Goal: Task Accomplishment & Management: Use online tool/utility

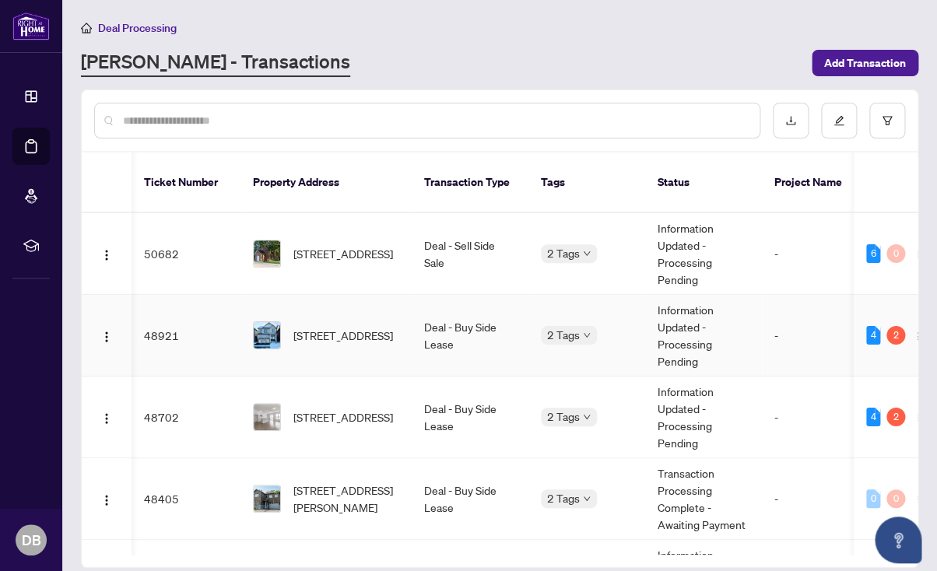
scroll to position [0, 9]
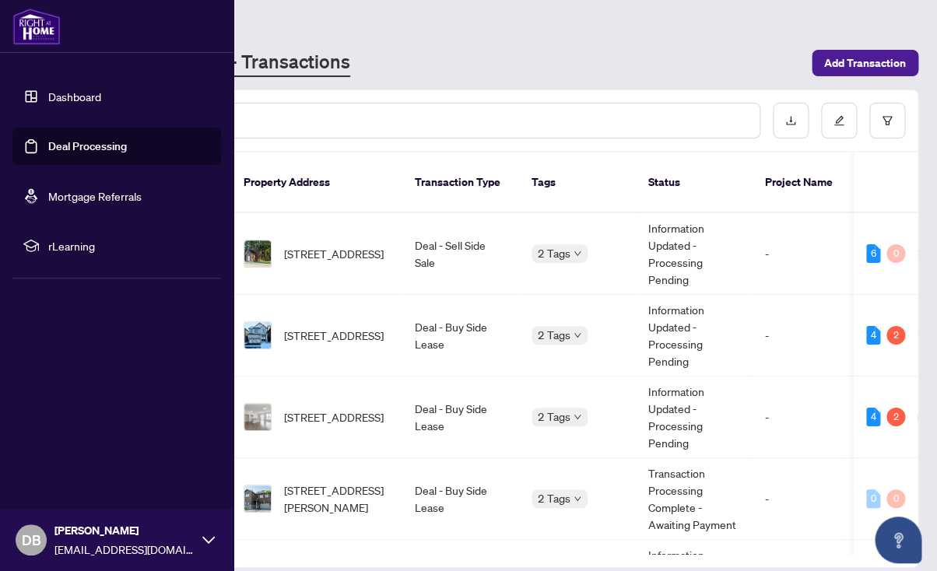
click at [54, 93] on link "Dashboard" at bounding box center [74, 97] width 53 height 14
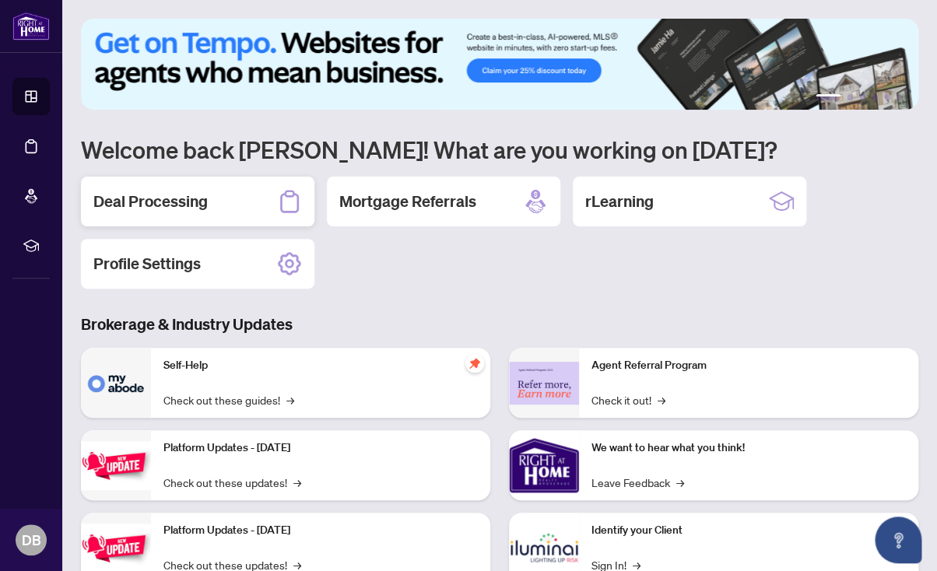
click at [146, 204] on h2 "Deal Processing" at bounding box center [150, 202] width 114 height 22
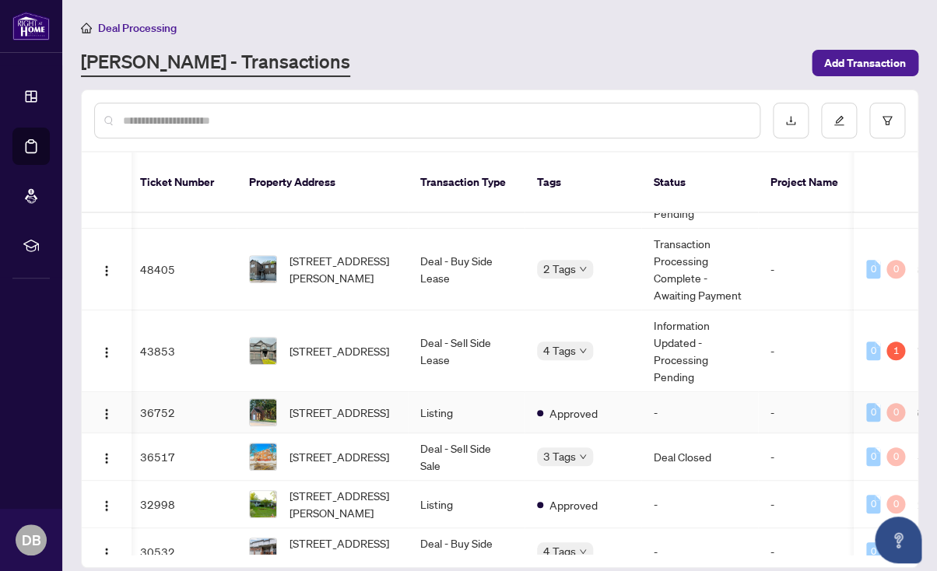
scroll to position [232, 4]
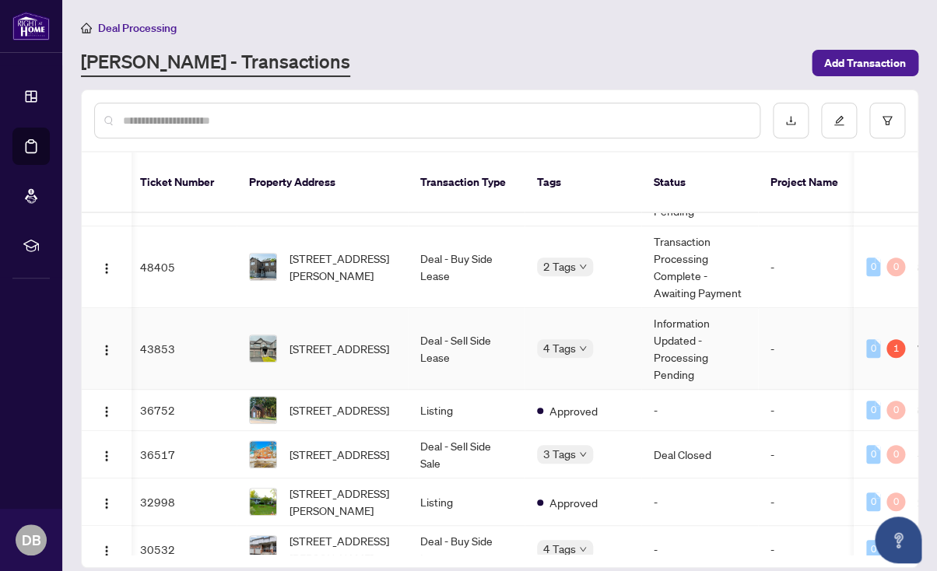
click at [437, 332] on td "Deal - Sell Side Lease" at bounding box center [466, 349] width 117 height 82
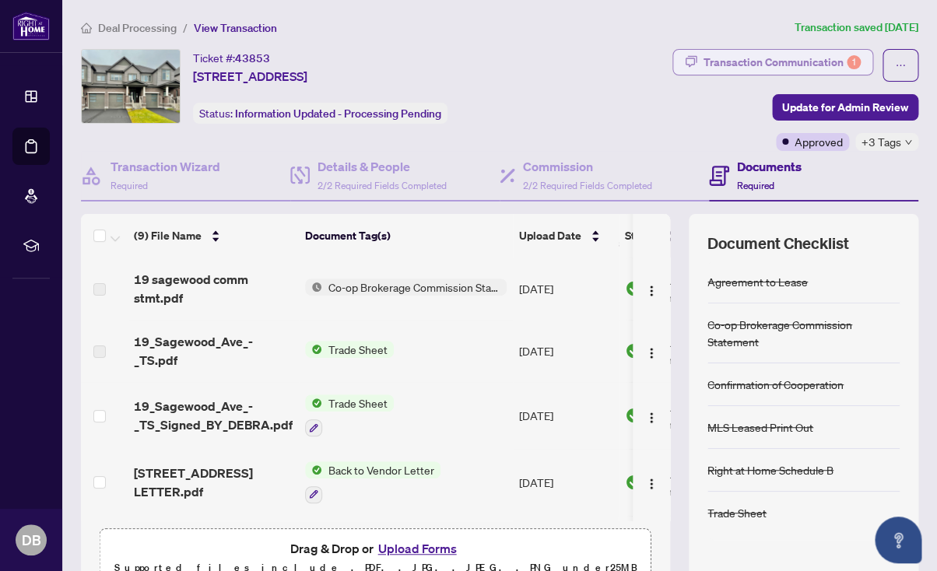
click at [773, 58] on div "Transaction Communication 1" at bounding box center [782, 62] width 157 height 25
type textarea "**********"
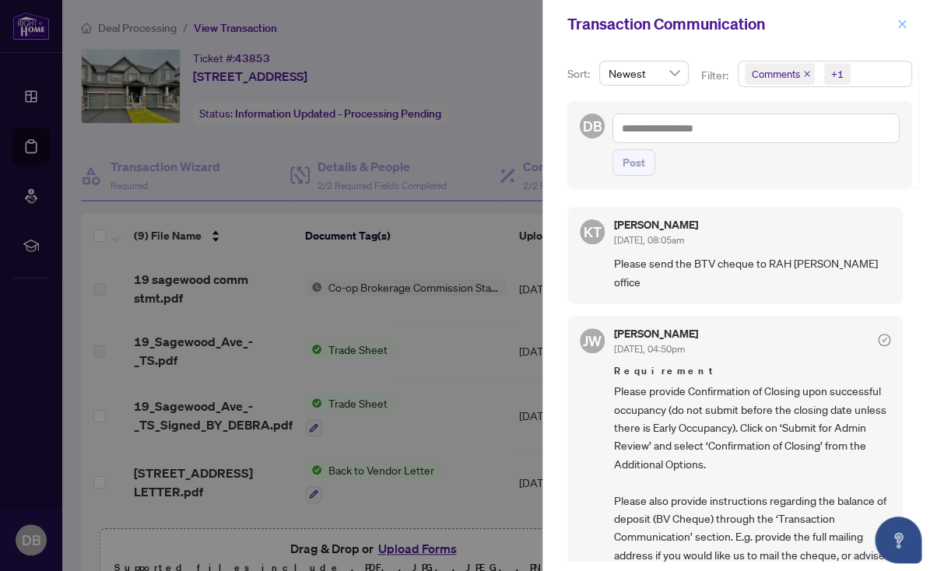
click at [901, 23] on icon "close" at bounding box center [902, 24] width 11 height 11
